Goal: Task Accomplishment & Management: Manage account settings

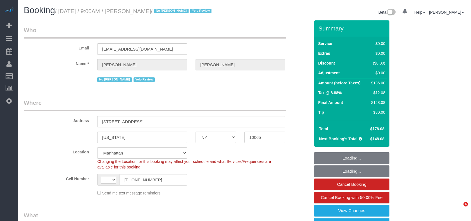
select select "NY"
select select "string:[GEOGRAPHIC_DATA]"
select select "string:stripe-pm_1IilJ74VGloSiKo7yjH4kSKu"
select select "object:743"
select select "number:89"
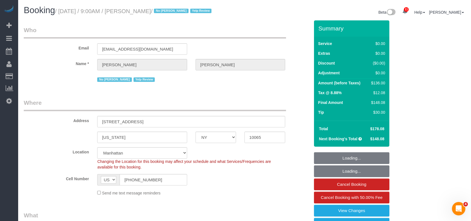
select select "number:90"
select select "number:15"
select select "number:5"
select select "1"
select select "object:1414"
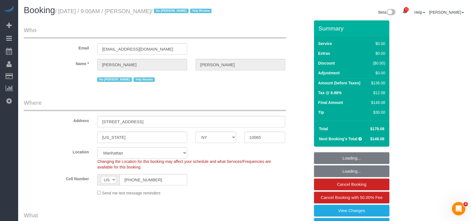
select select "spot1"
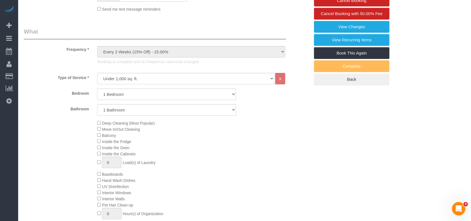
scroll to position [112, 0]
